Goal: Navigation & Orientation: Find specific page/section

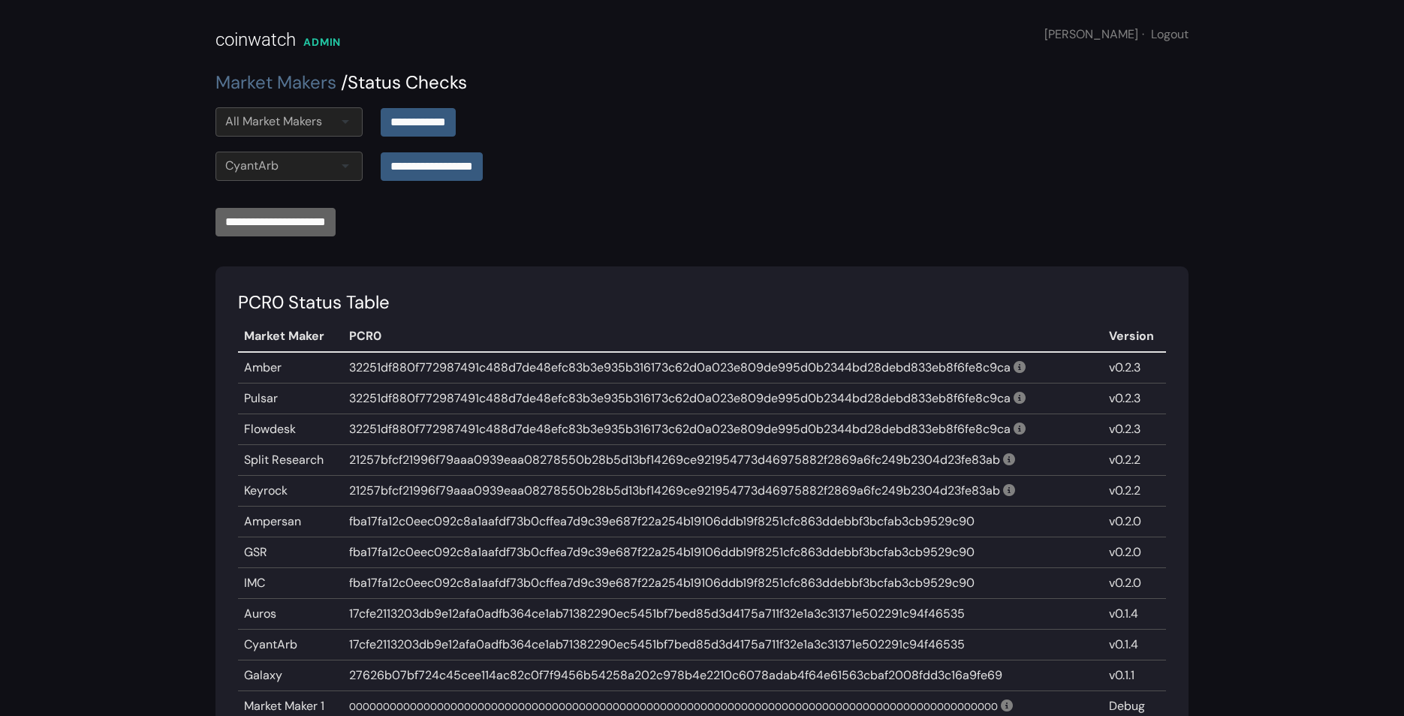
click at [1122, 252] on main "**********" at bounding box center [702, 393] width 1404 height 787
click at [1122, 572] on main "**********" at bounding box center [702, 393] width 1404 height 787
click at [648, 149] on div "**********" at bounding box center [701, 129] width 991 height 44
